Goal: Information Seeking & Learning: Learn about a topic

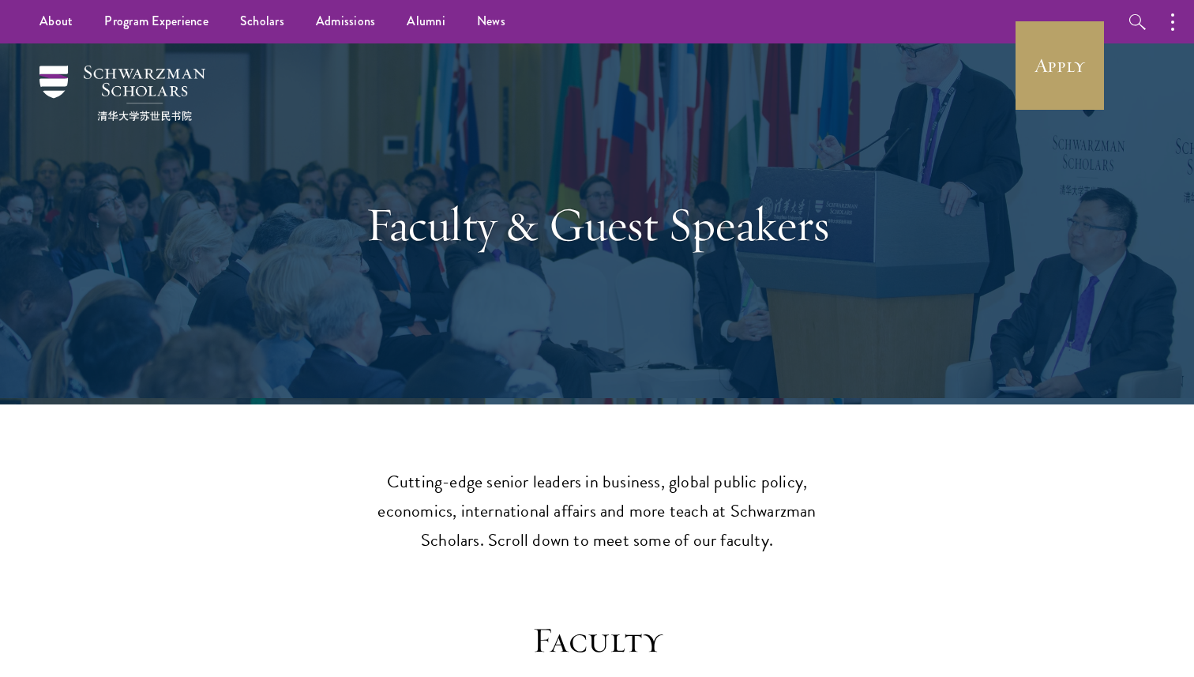
scroll to position [694, 0]
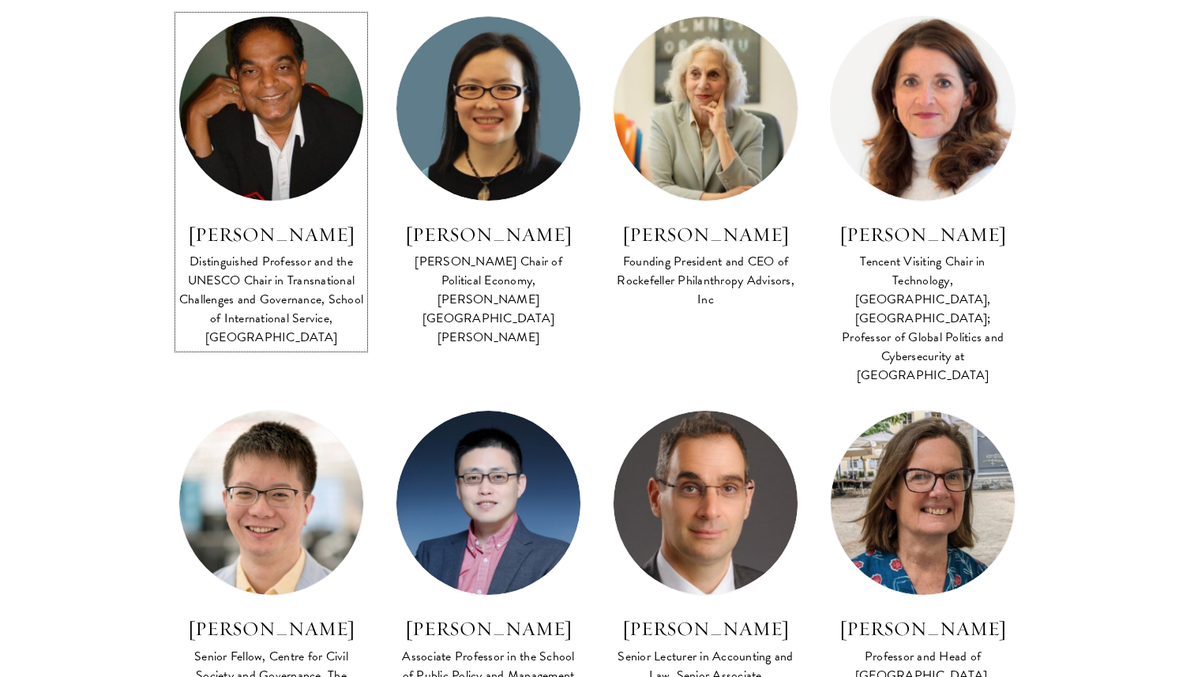
click at [304, 234] on h3 "[PERSON_NAME]" at bounding box center [272, 234] width 186 height 27
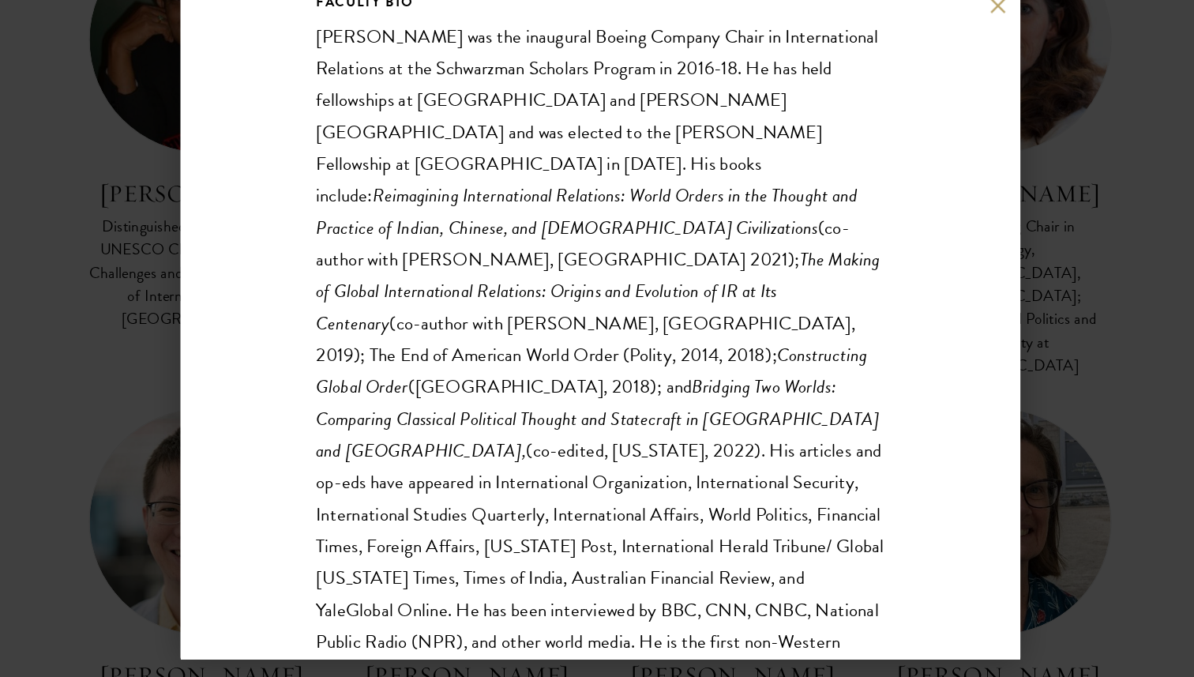
scroll to position [485, 0]
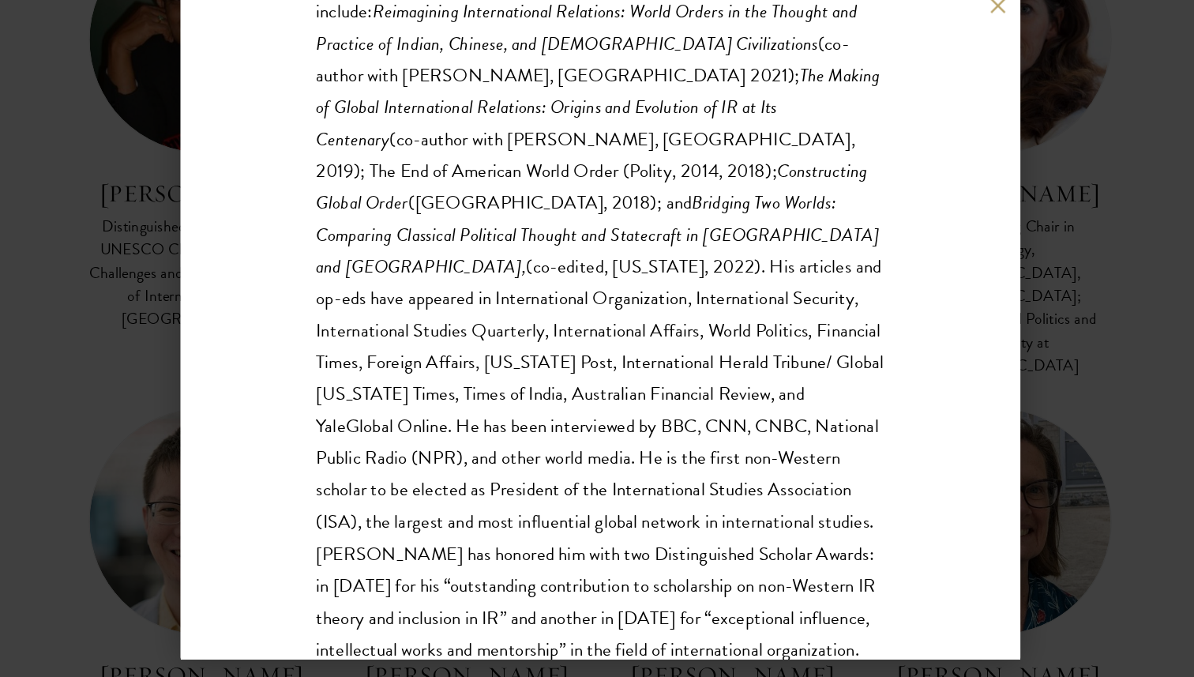
click at [1045, 344] on div "Amitav Acharya Distinguished Professor and the UNESCO Chair in Transnational Ch…" at bounding box center [597, 338] width 1194 height 677
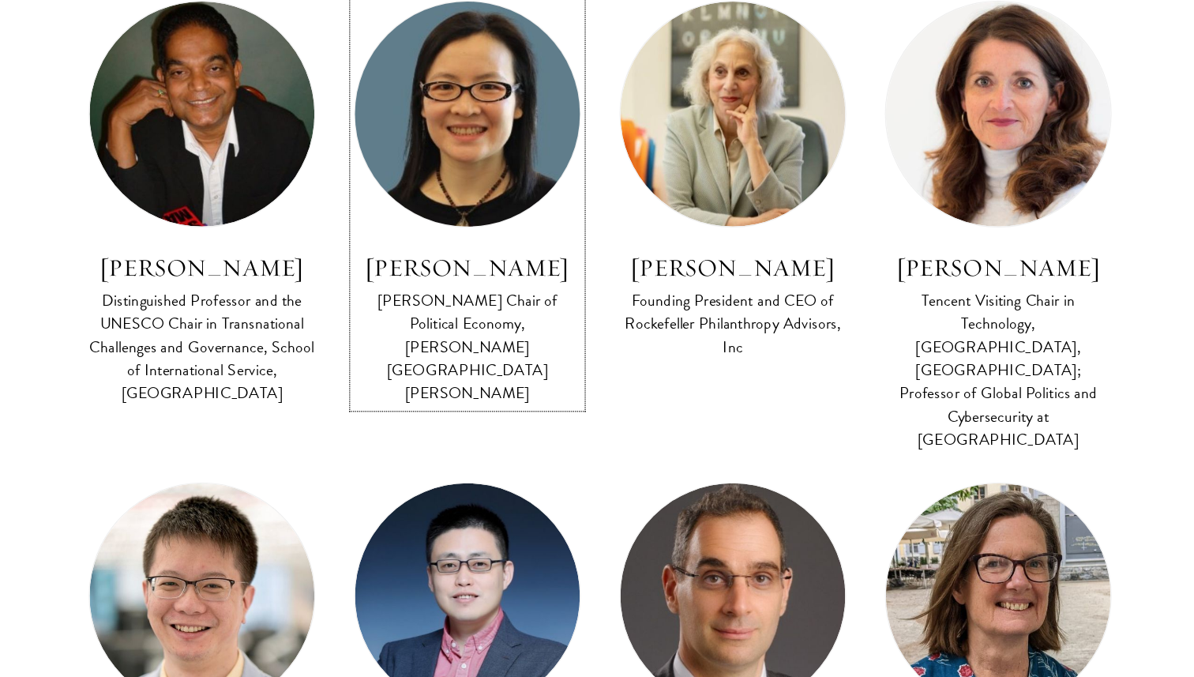
click at [487, 231] on h3 "[PERSON_NAME]" at bounding box center [489, 234] width 186 height 27
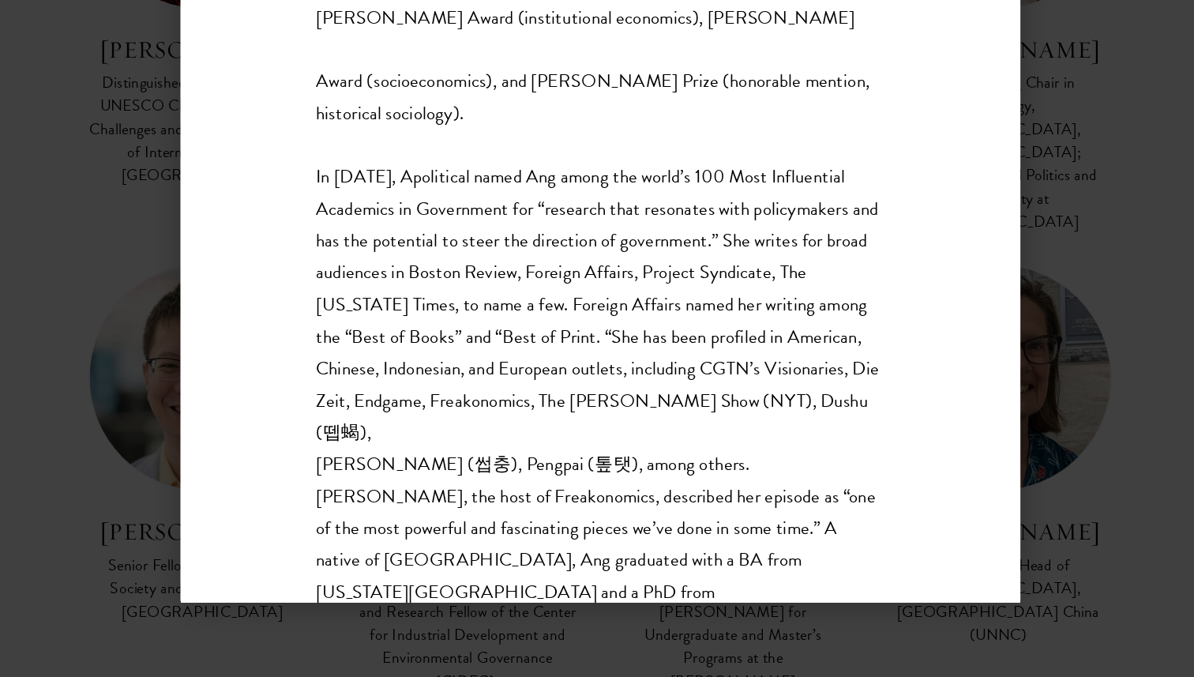
scroll to position [811, 0]
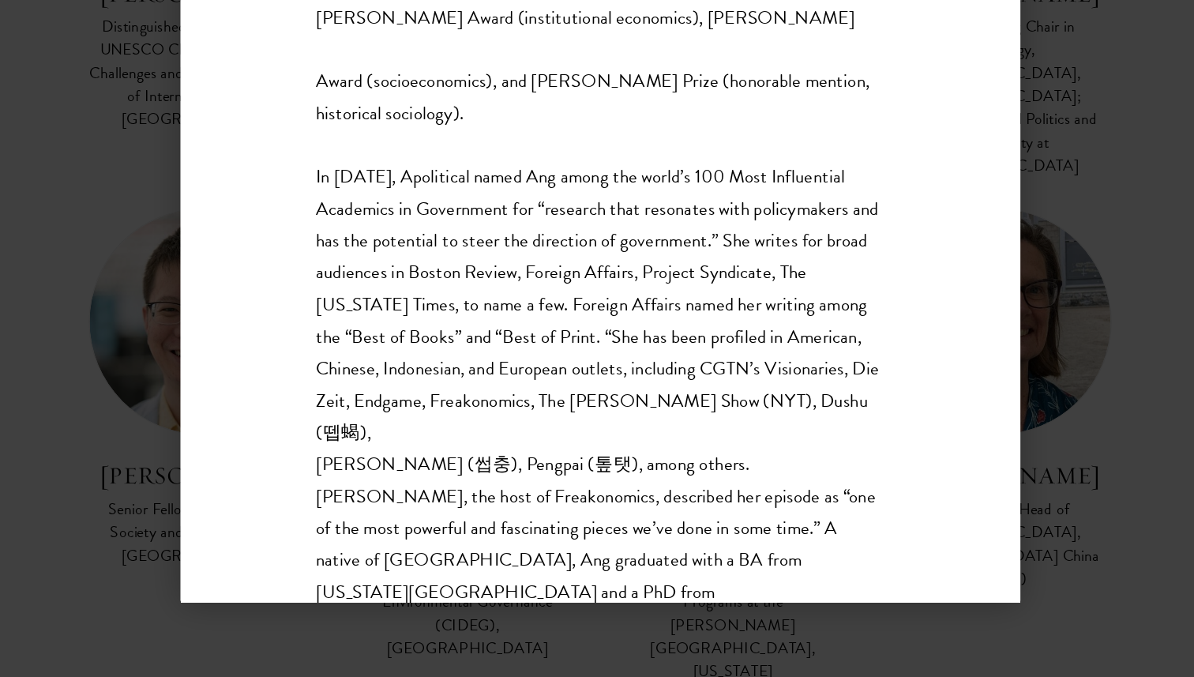
click at [977, 376] on div "Yuen Yuen Ang Alfred Chandler Chair of Political Economy, Johns Hopkins Univers…" at bounding box center [597, 338] width 1194 height 677
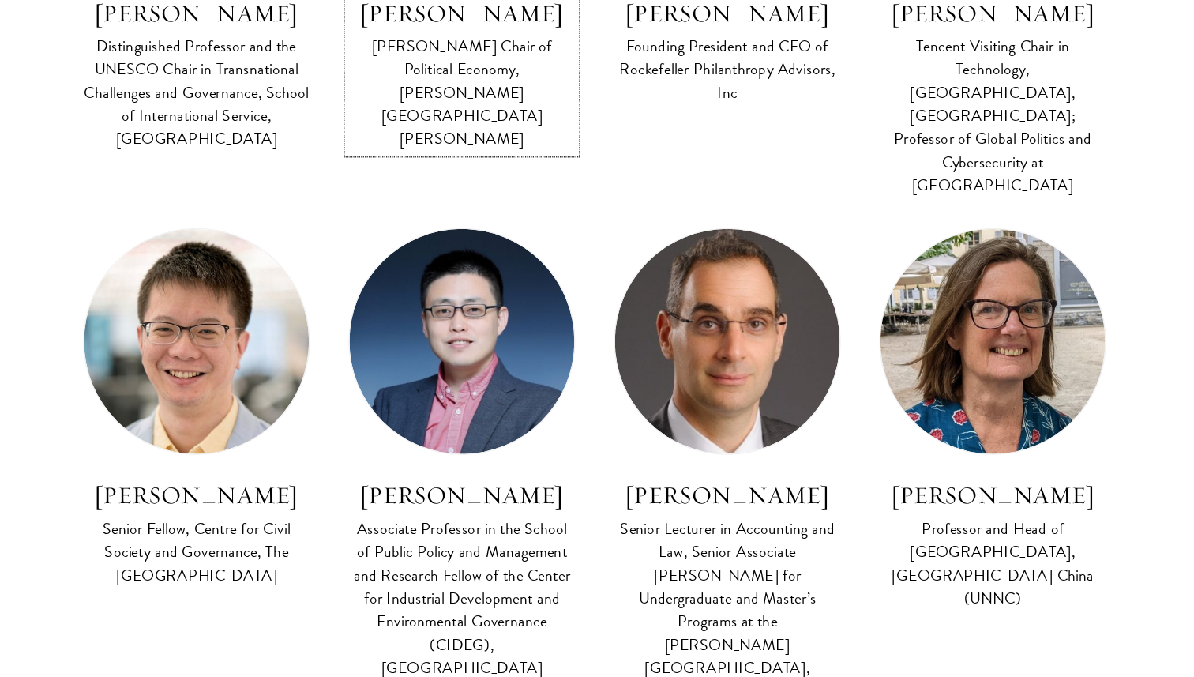
scroll to position [829, 0]
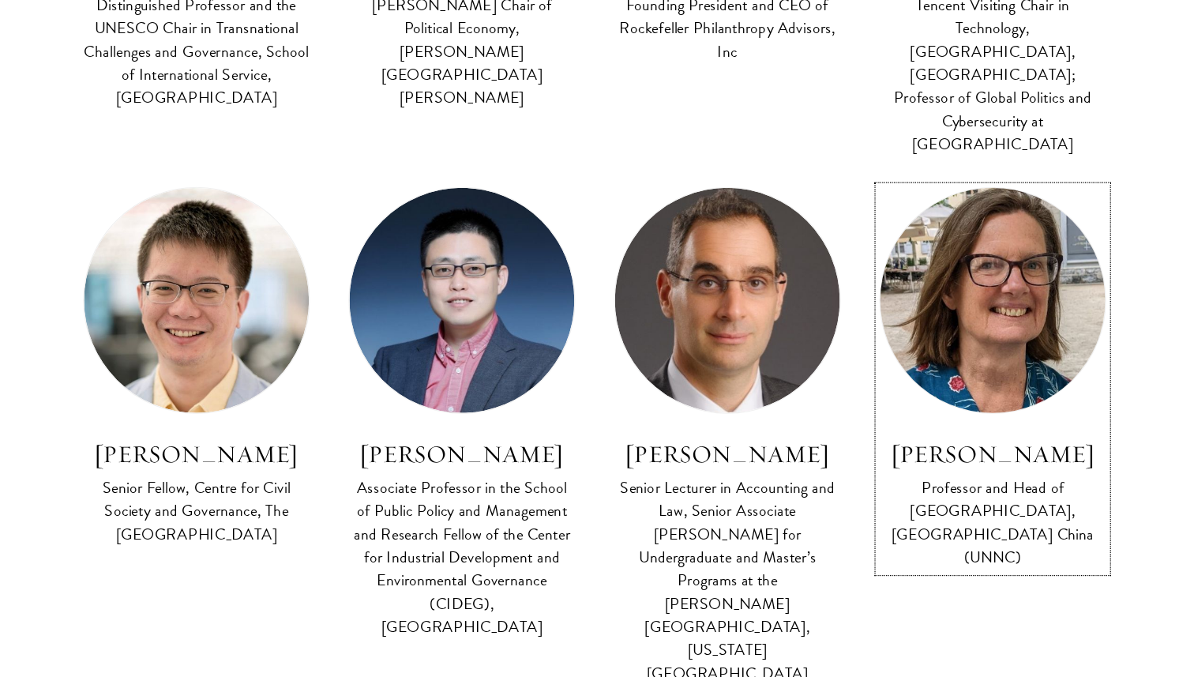
click at [955, 481] on h3 "[PERSON_NAME]" at bounding box center [923, 494] width 186 height 27
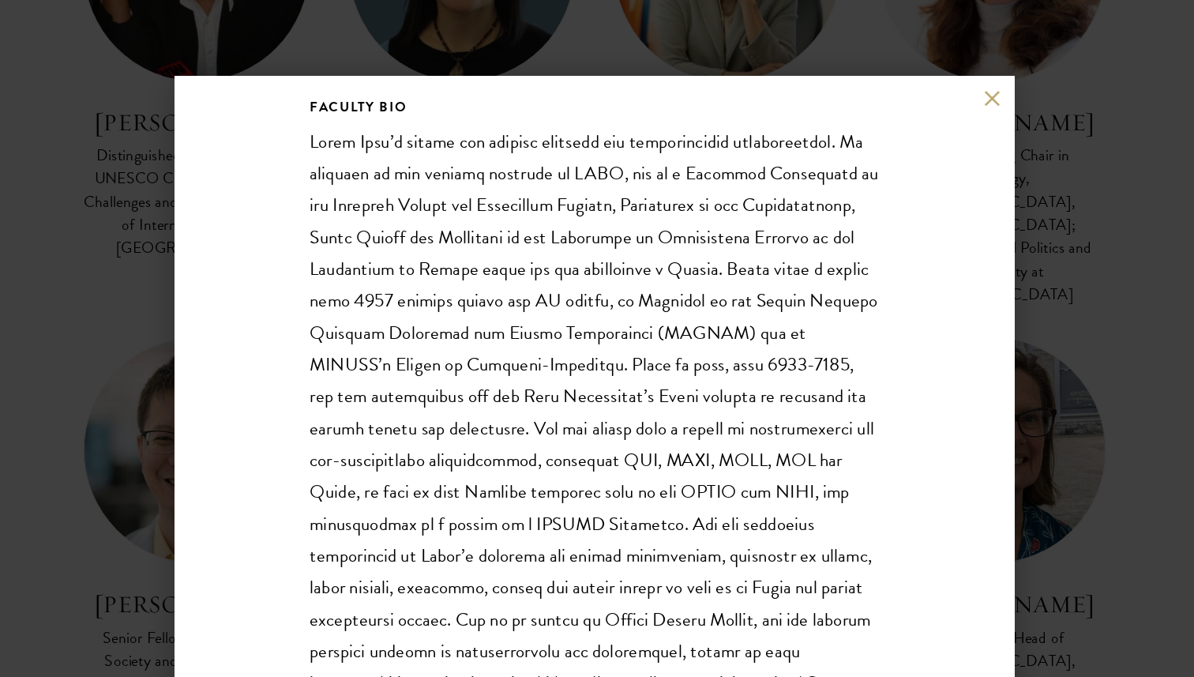
scroll to position [314, 0]
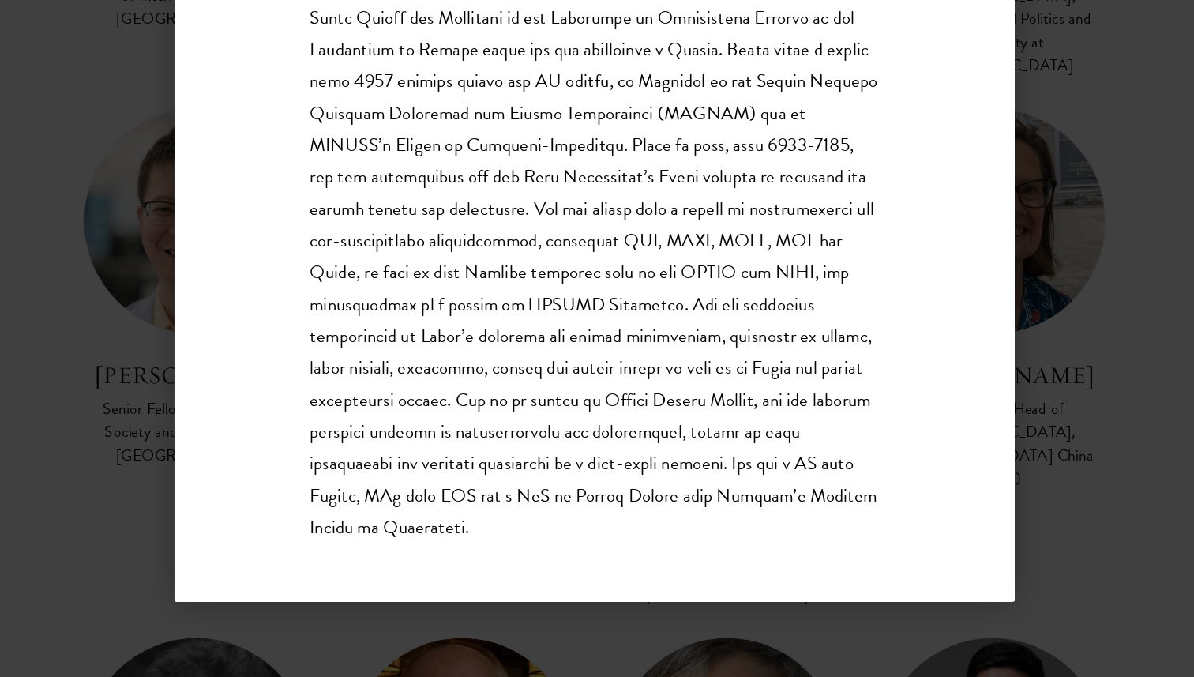
click at [1006, 411] on div "Sarah Cook Professor and Head of School of Economics, University of Nottingham …" at bounding box center [597, 338] width 1194 height 677
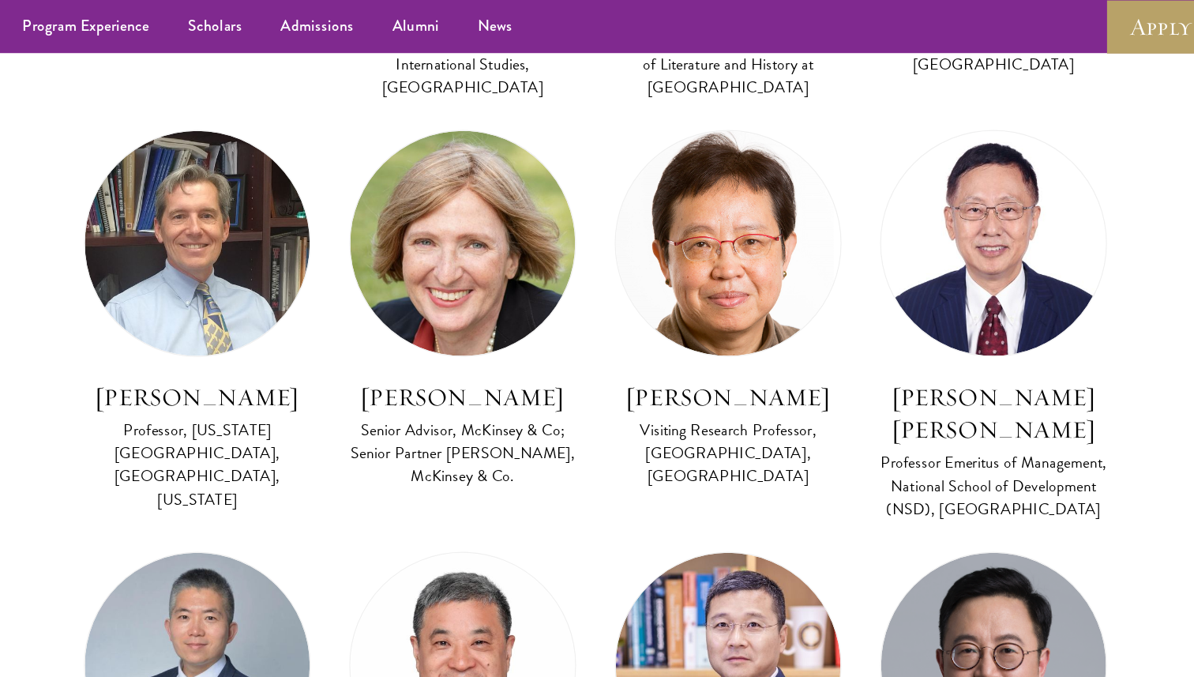
scroll to position [5624, 0]
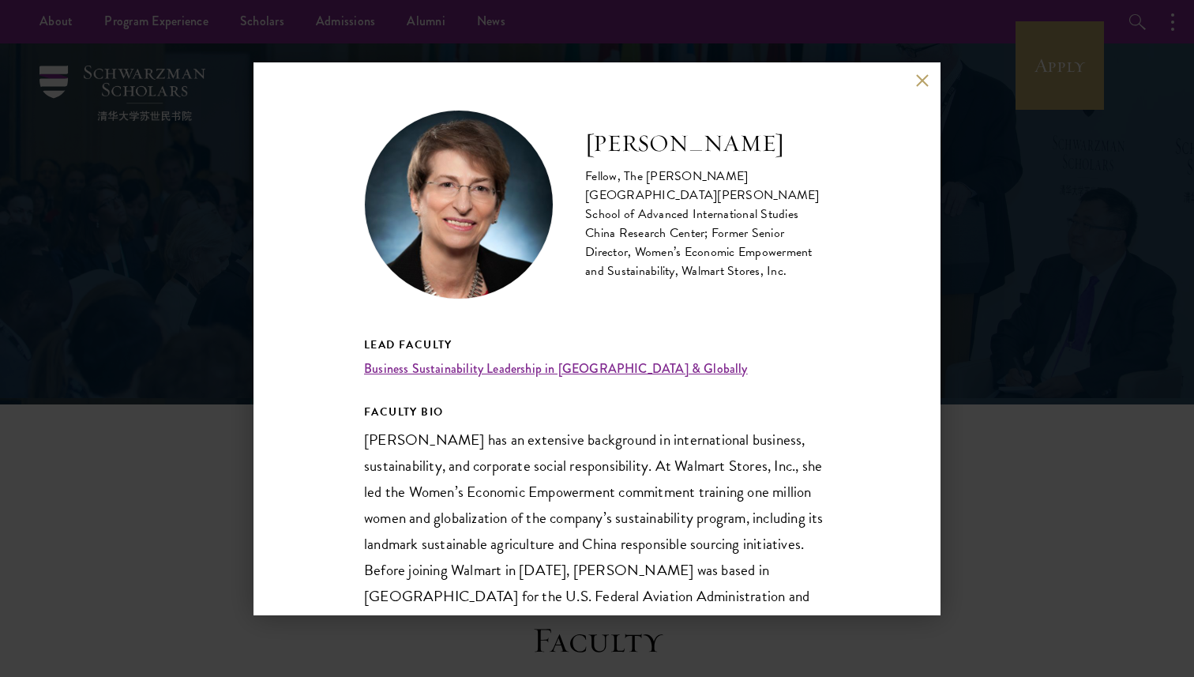
click at [662, 158] on h2 "[PERSON_NAME]" at bounding box center [707, 144] width 245 height 32
copy h2 "[PERSON_NAME]"
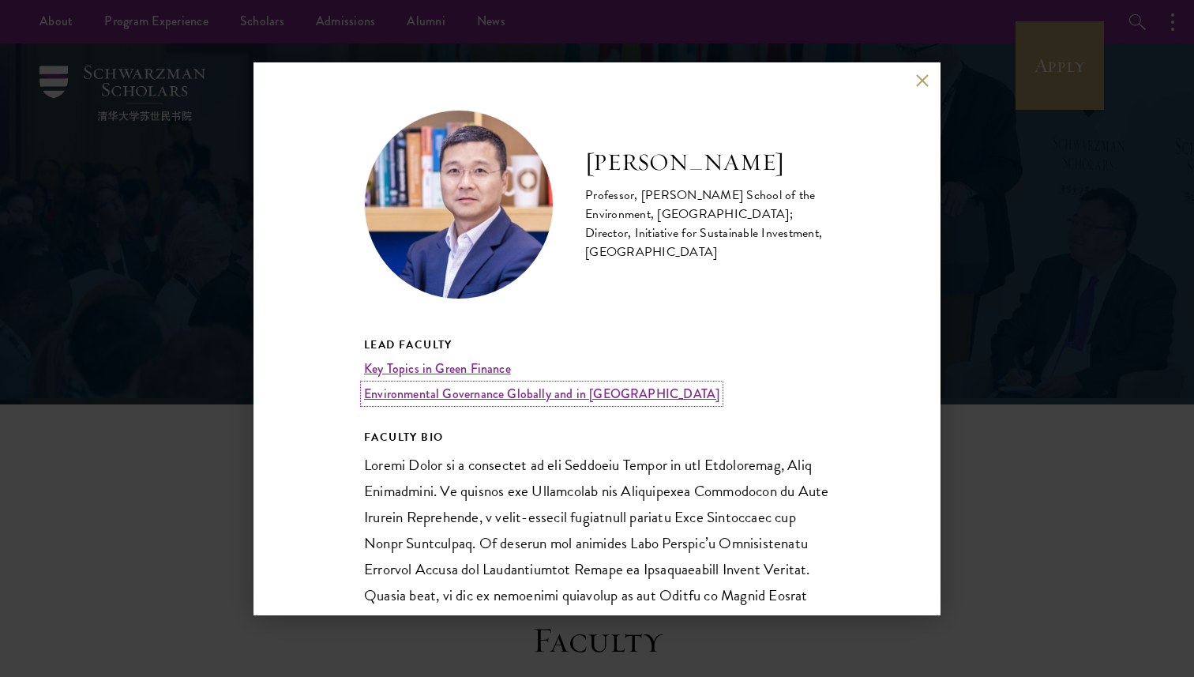
click at [497, 394] on link "Environmental Governance Globally and in [GEOGRAPHIC_DATA]" at bounding box center [541, 394] width 355 height 18
click at [699, 164] on h2 "[PERSON_NAME]" at bounding box center [707, 163] width 245 height 32
copy h2 "Junjie"
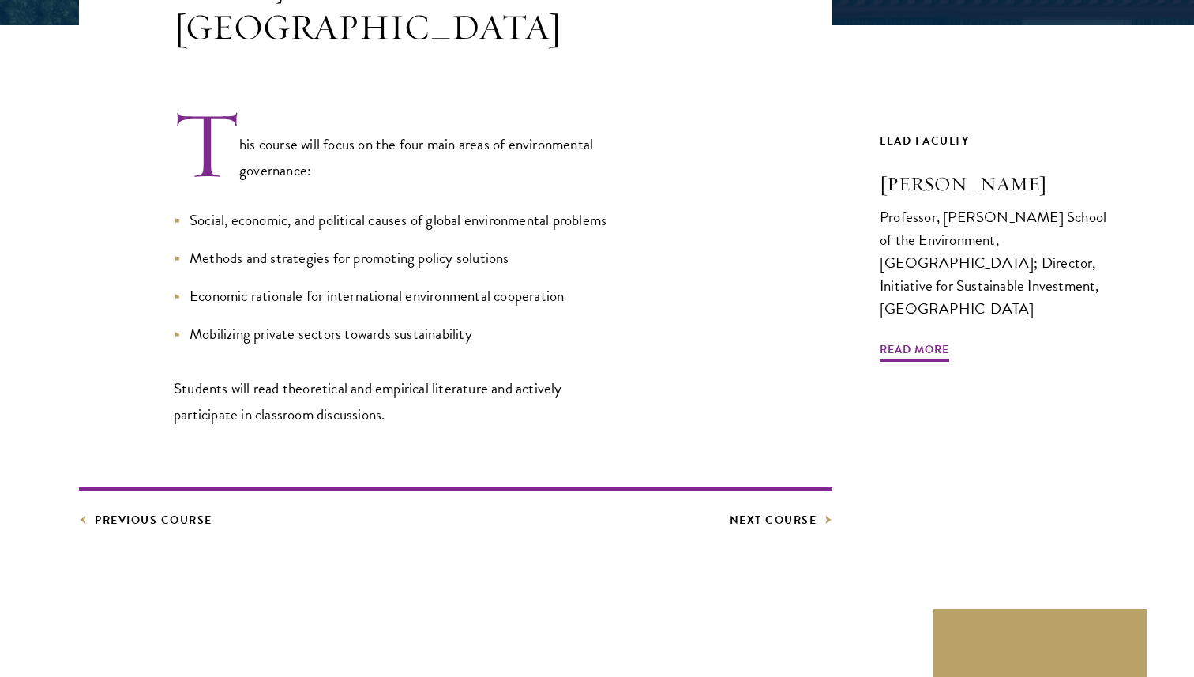
scroll to position [465, 0]
